Goal: Task Accomplishment & Management: Complete application form

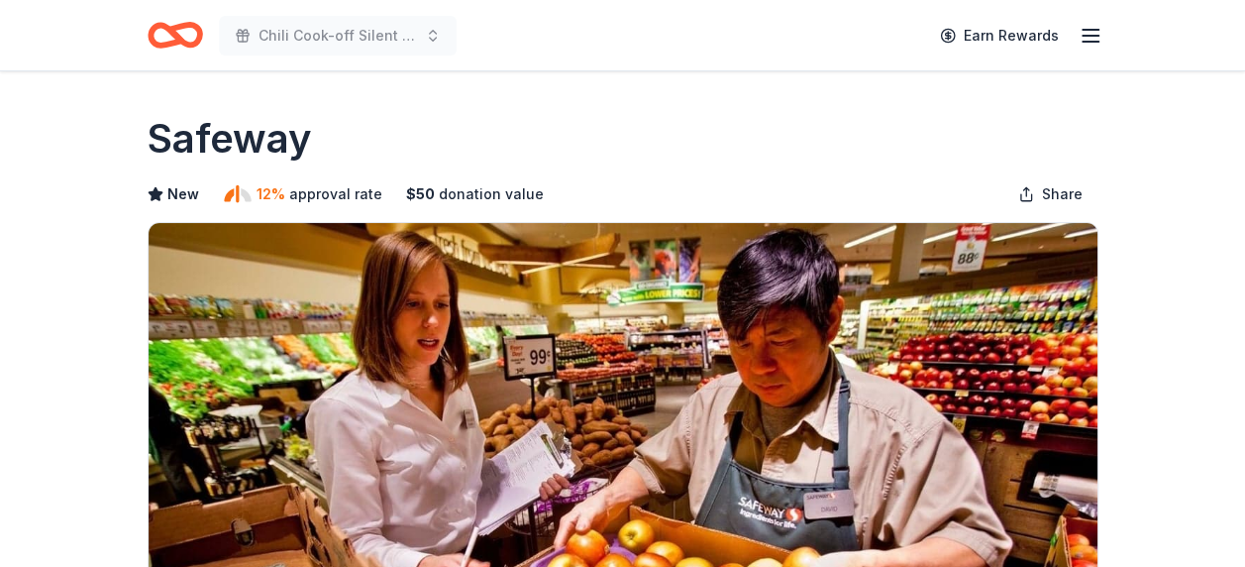
click at [192, 29] on icon "Home" at bounding box center [175, 35] width 55 height 47
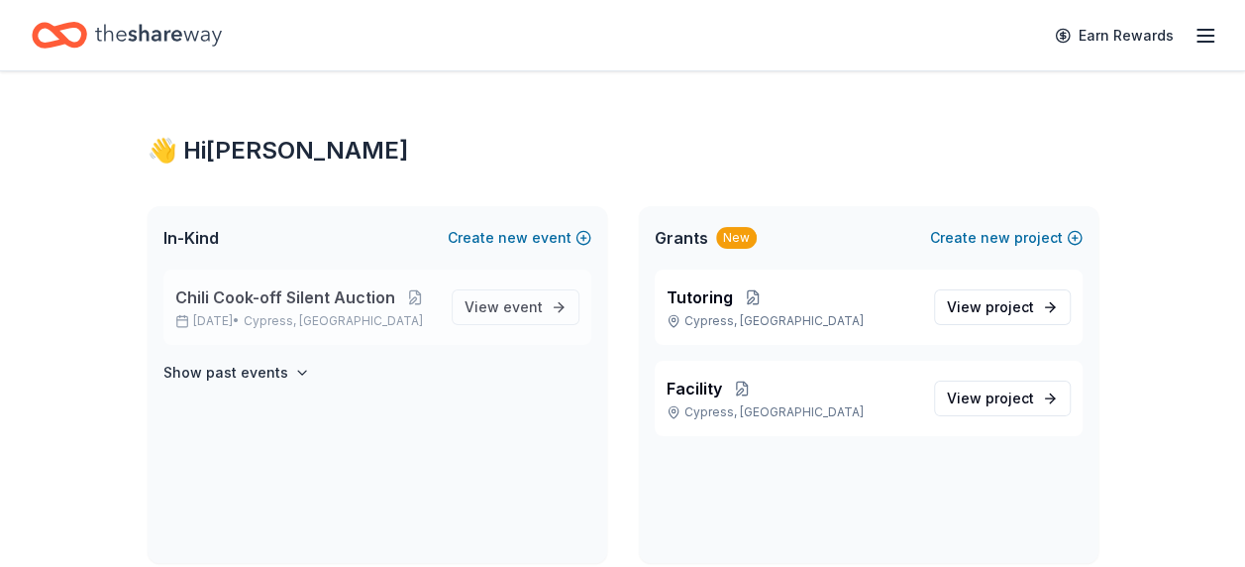
click at [322, 293] on span "Chili Cook-off Silent Auction" at bounding box center [285, 297] width 220 height 24
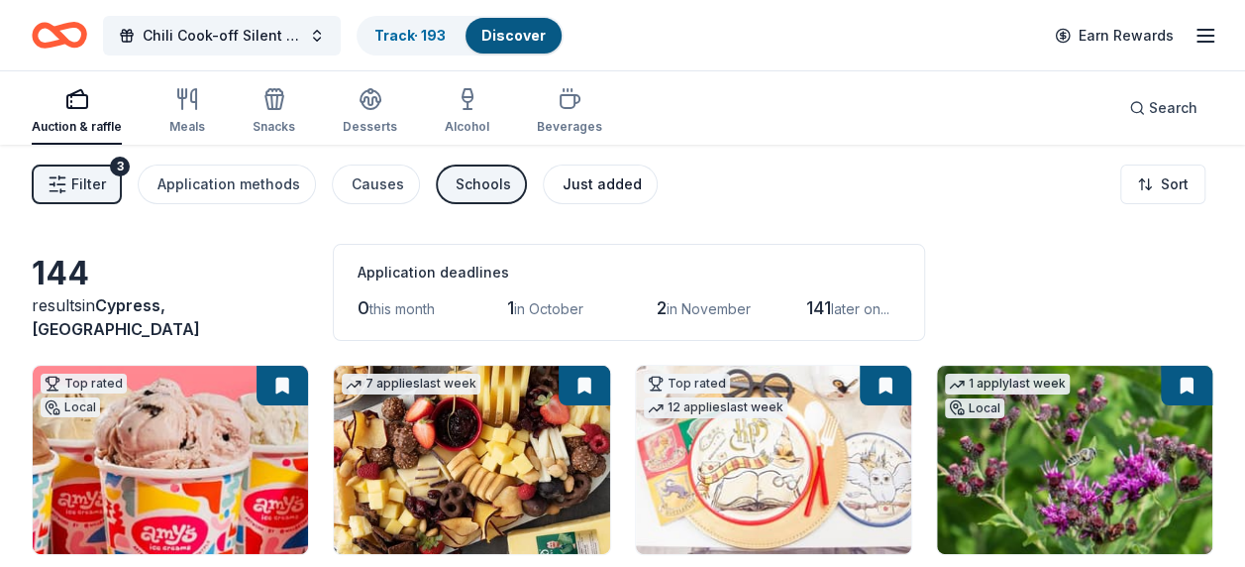
click at [605, 185] on div "Just added" at bounding box center [602, 184] width 79 height 24
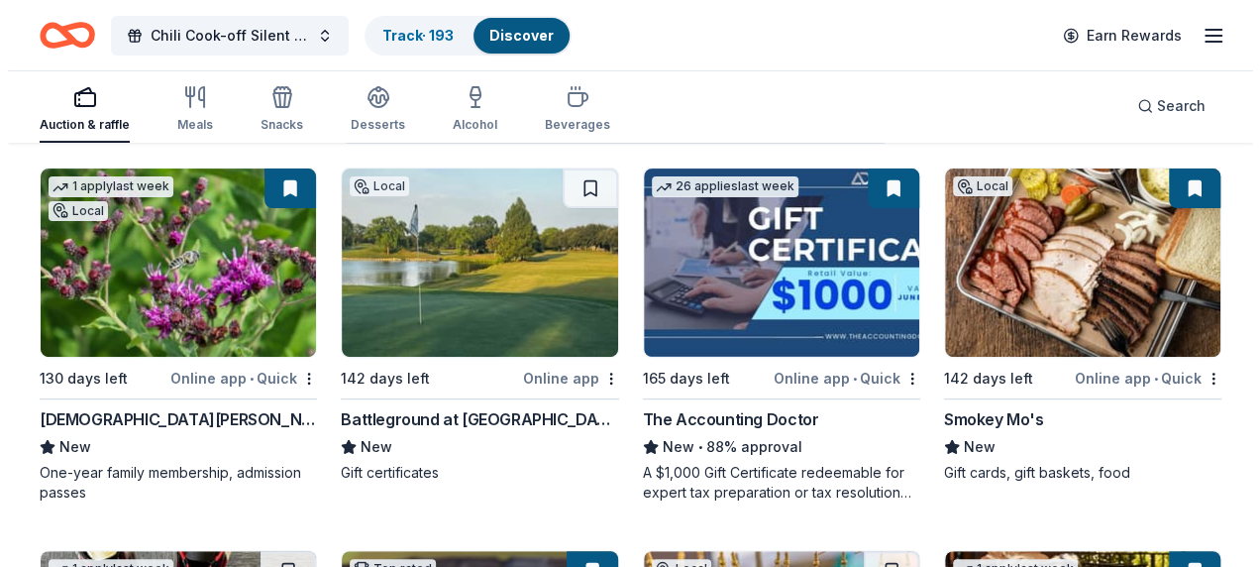
scroll to position [198, 0]
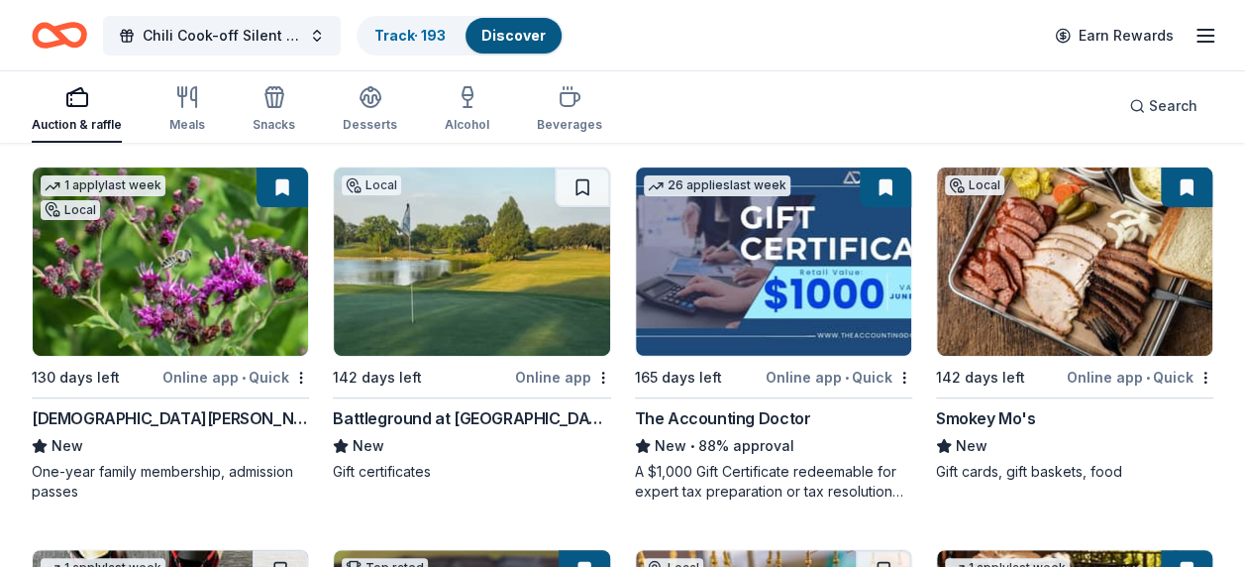
click at [469, 324] on img at bounding box center [471, 261] width 275 height 188
click at [1159, 104] on span "Search" at bounding box center [1173, 106] width 49 height 24
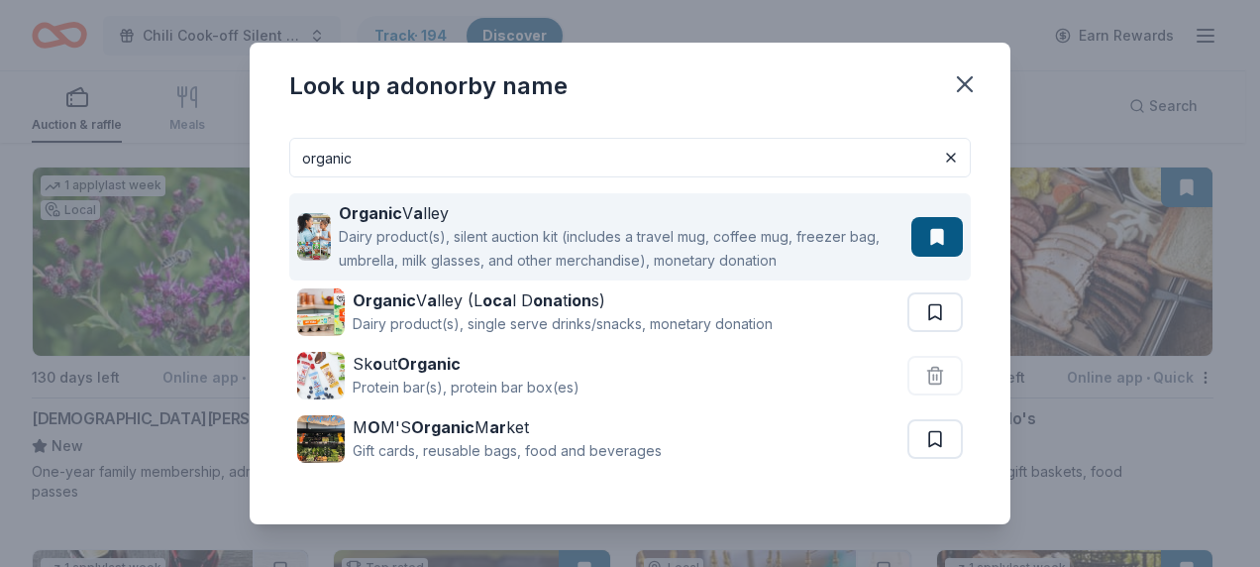
type input "organic"
click at [925, 239] on button at bounding box center [937, 237] width 52 height 40
click at [683, 243] on div "Dairy product(s), silent auction kit (includes a travel mug, coffee mug, freeze…" at bounding box center [621, 249] width 565 height 48
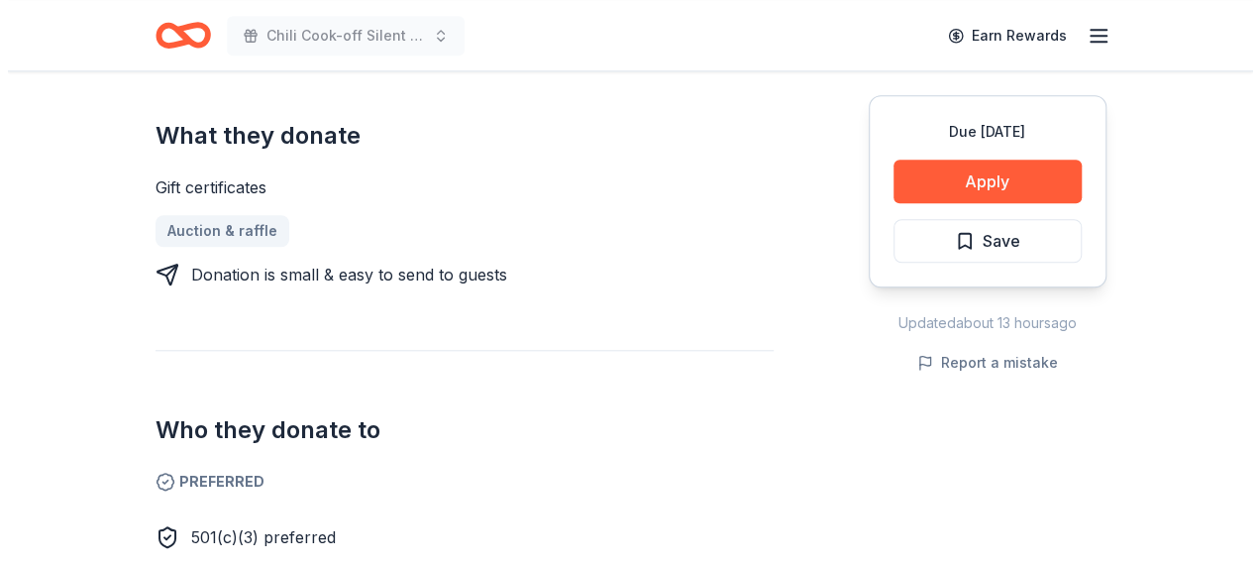
scroll to position [891, 0]
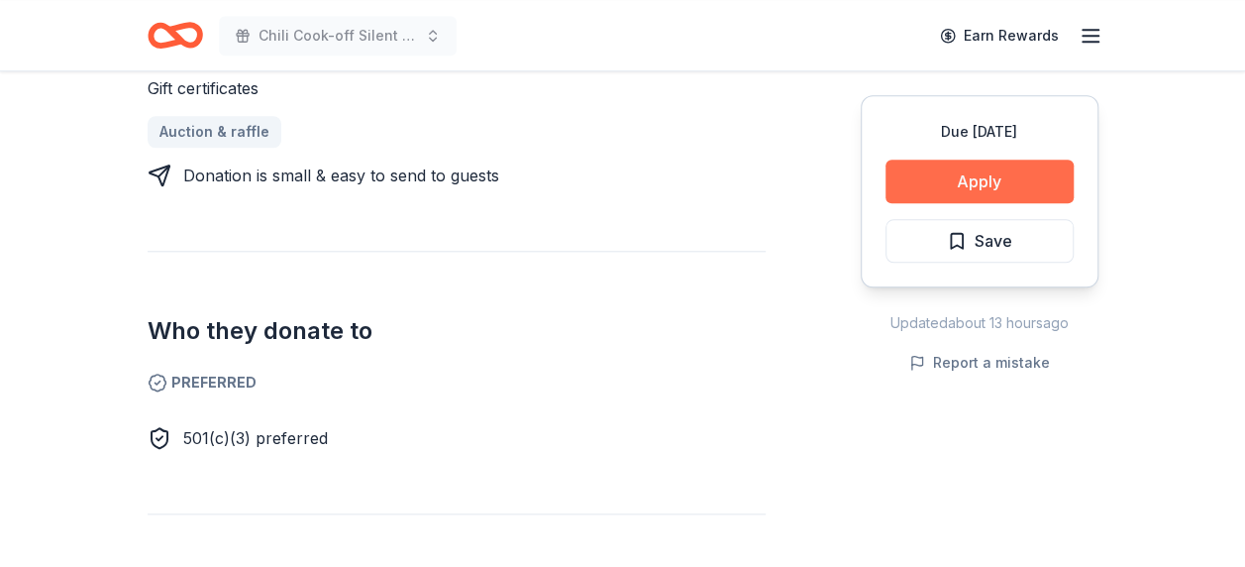
click at [989, 187] on button "Apply" at bounding box center [980, 181] width 188 height 44
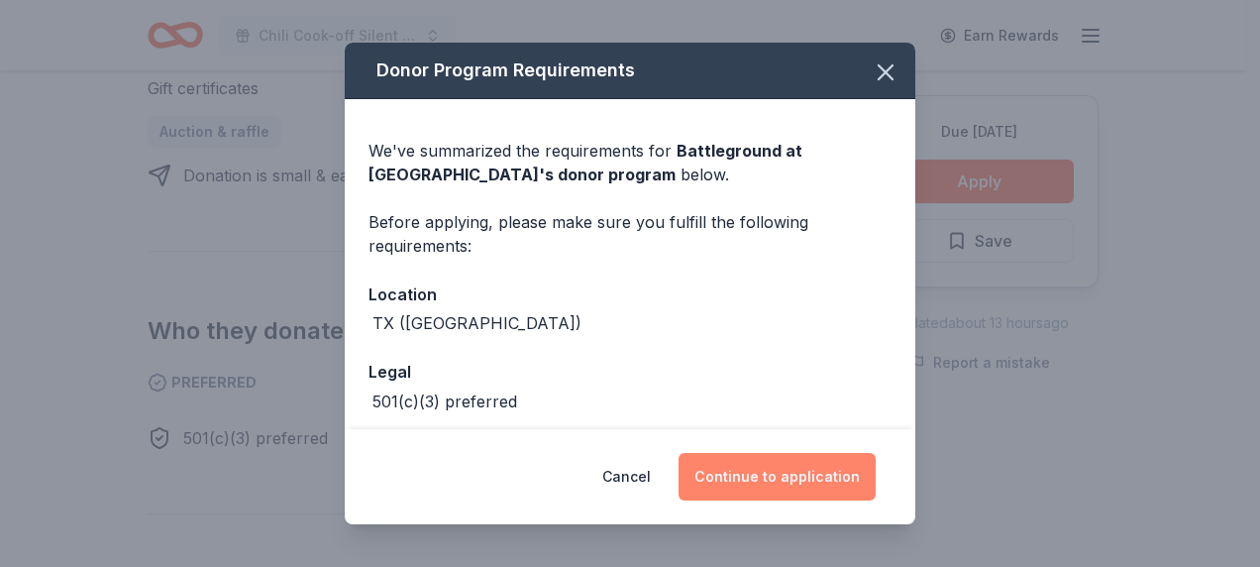
click at [802, 474] on button "Continue to application" at bounding box center [777, 477] width 197 height 48
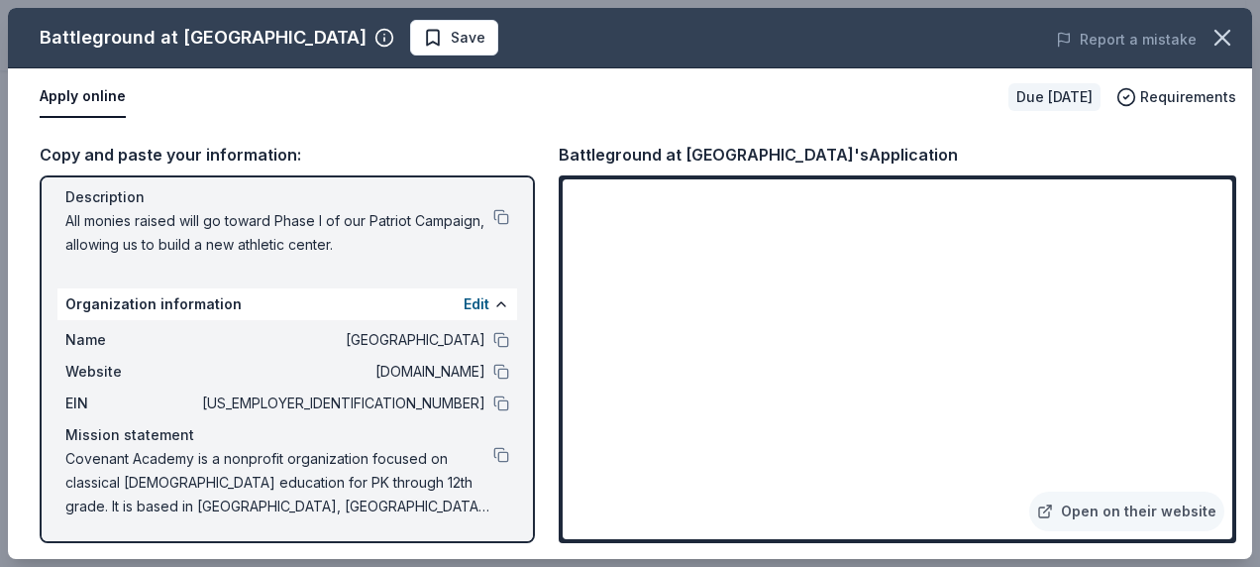
scroll to position [199, 0]
click at [423, 28] on span "Save" at bounding box center [454, 38] width 62 height 24
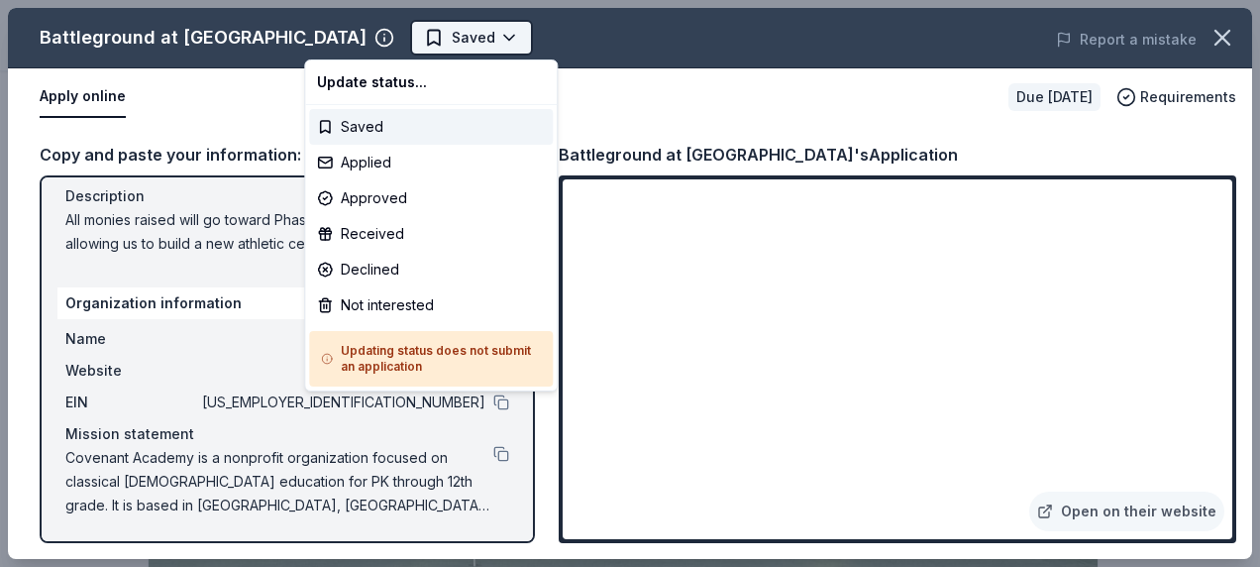
click at [338, 32] on body "Chili Cook-off Silent Auction Saved Apply Due [DATE] Share Battleground at [GEO…" at bounding box center [622, 283] width 1245 height 567
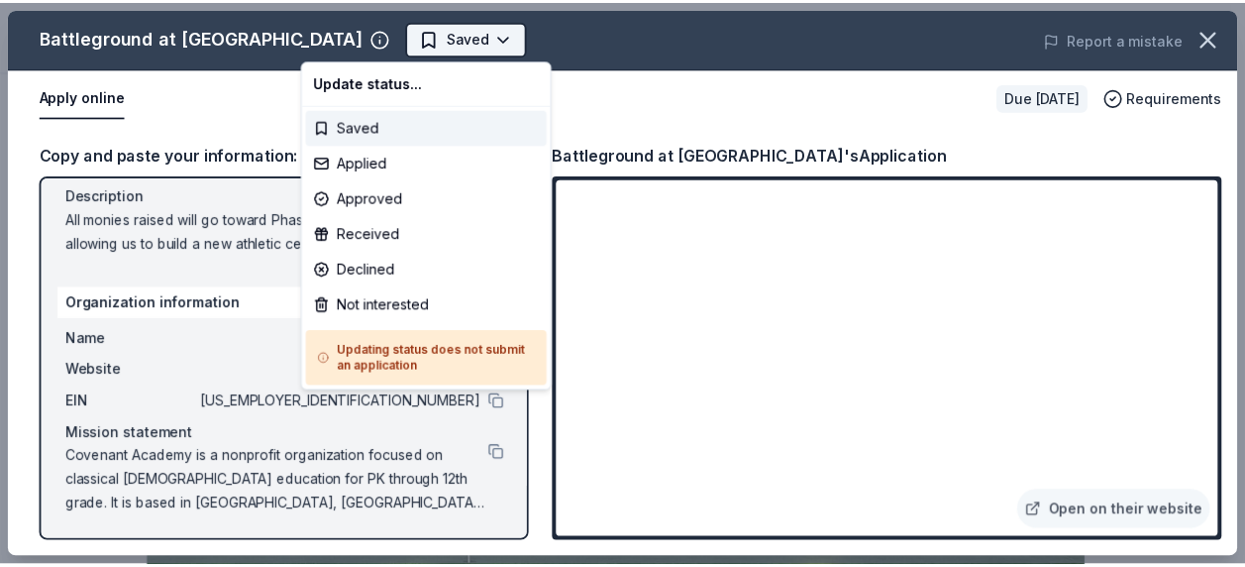
scroll to position [0, 0]
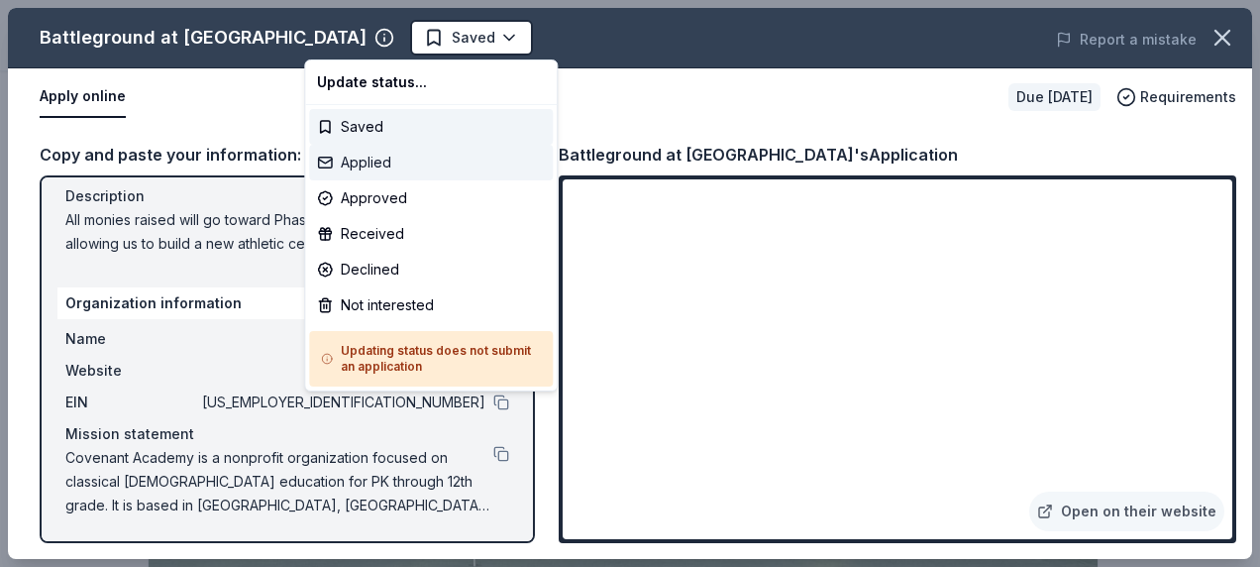
click at [365, 160] on div "Applied" at bounding box center [431, 163] width 244 height 36
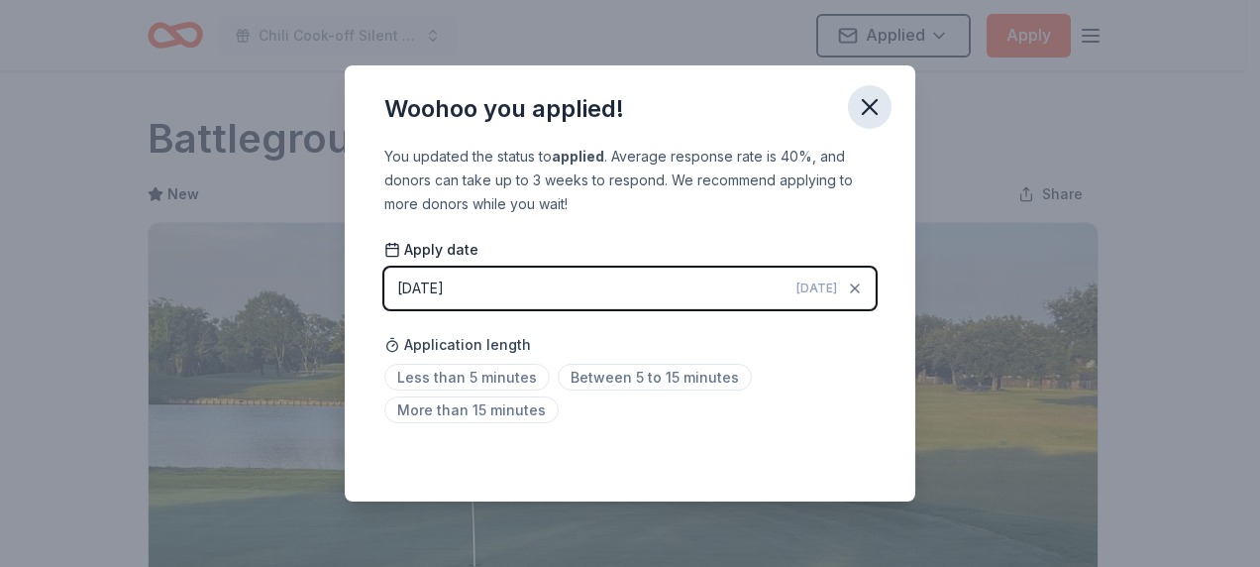
click at [878, 110] on icon "button" at bounding box center [870, 107] width 28 height 28
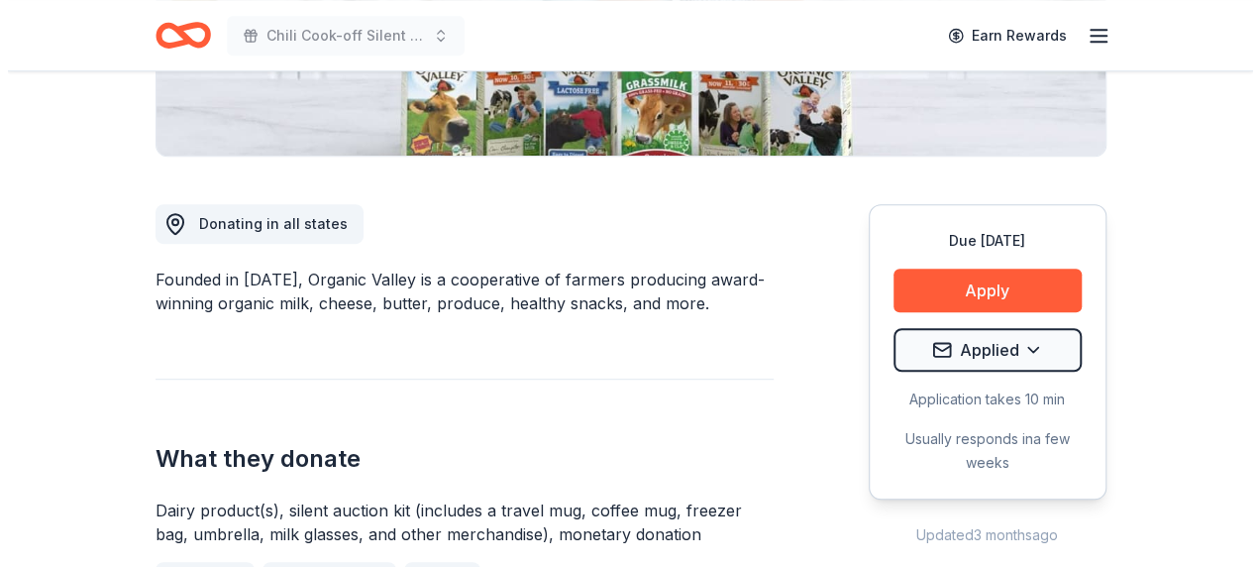
scroll to position [495, 0]
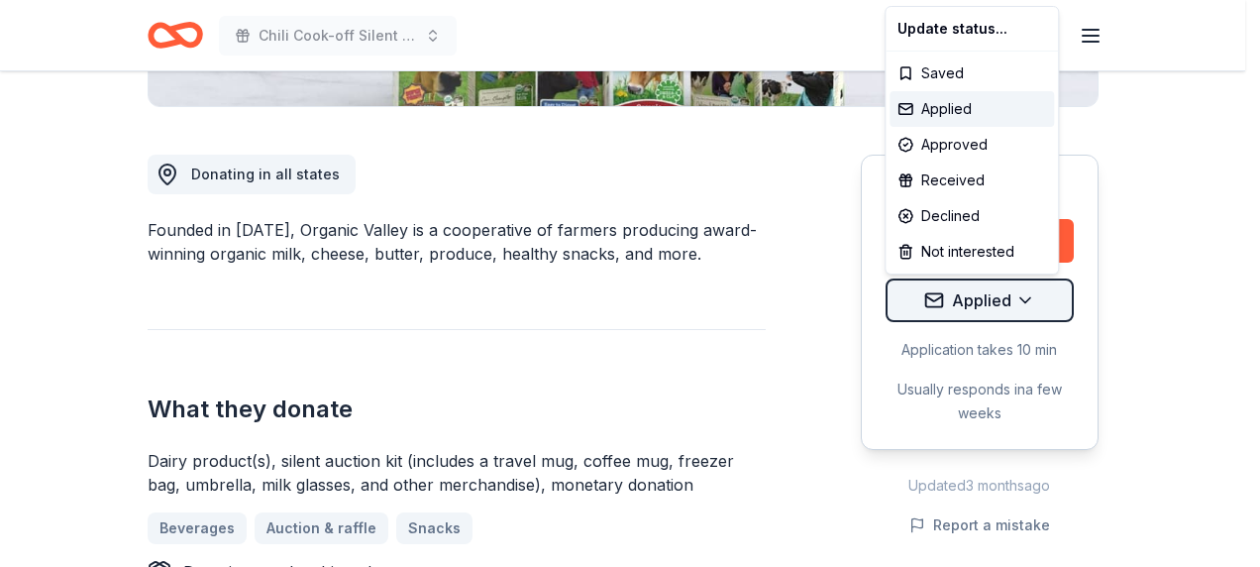
click at [963, 208] on div "Declined" at bounding box center [971, 216] width 164 height 36
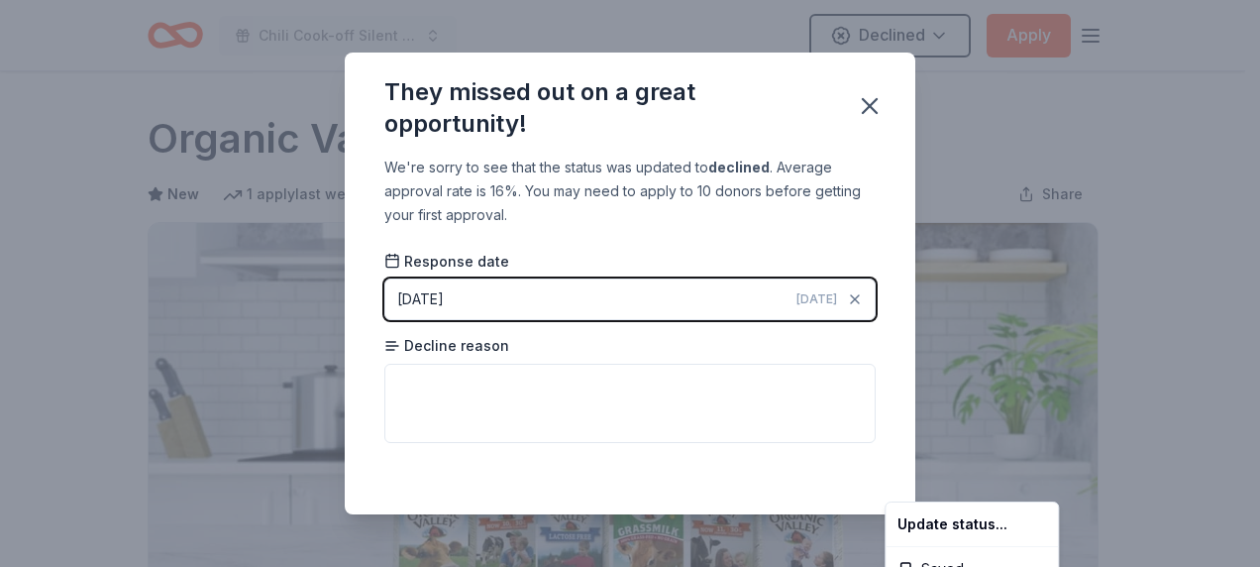
click at [874, 99] on html "Chili Cook-off Silent Auction Declined Apply Due in 142 days Share Organic Vall…" at bounding box center [630, 283] width 1260 height 567
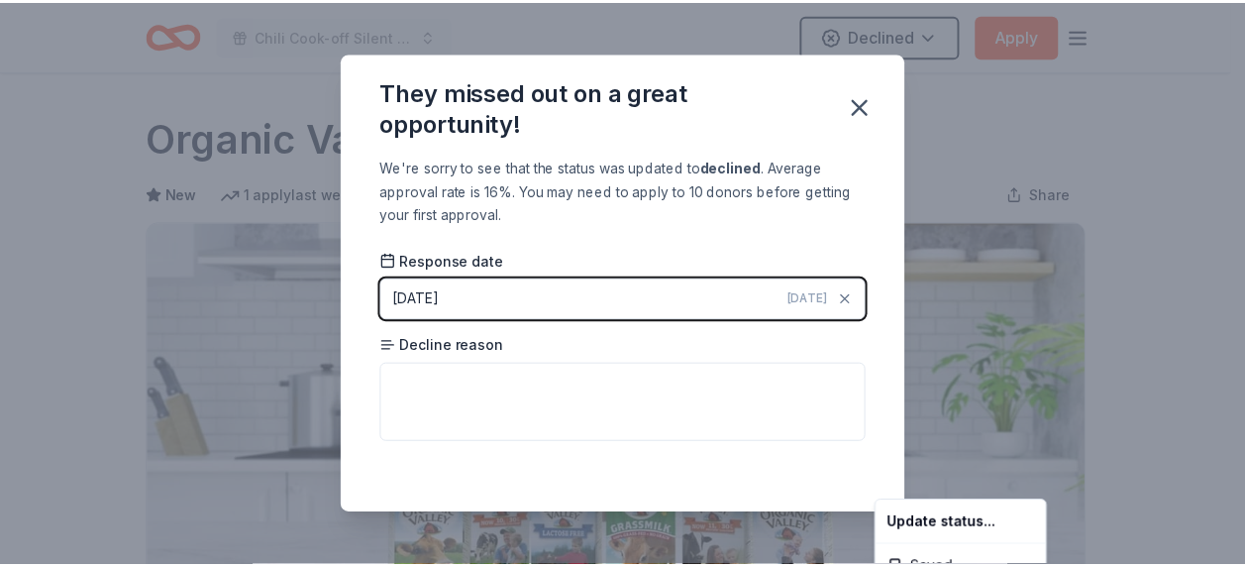
scroll to position [511, 0]
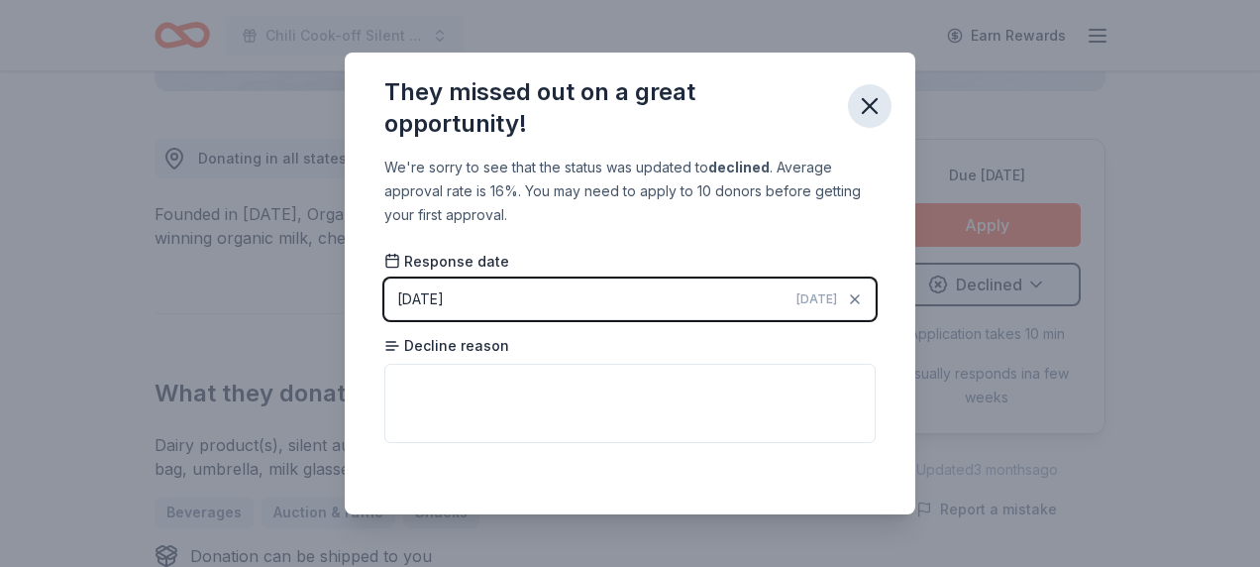
click at [880, 117] on icon "button" at bounding box center [870, 106] width 28 height 28
